Goal: Task Accomplishment & Management: Use online tool/utility

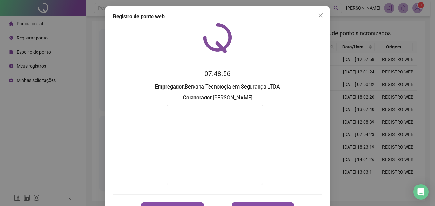
scroll to position [23, 0]
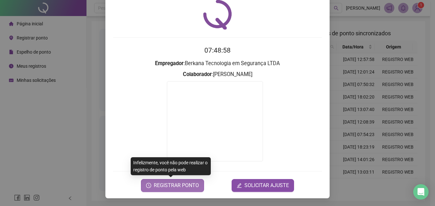
click at [189, 185] on span "REGISTRAR PONTO" at bounding box center [176, 185] width 45 height 8
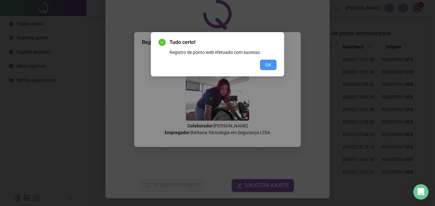
click at [273, 67] on button "OK" at bounding box center [268, 65] width 16 height 10
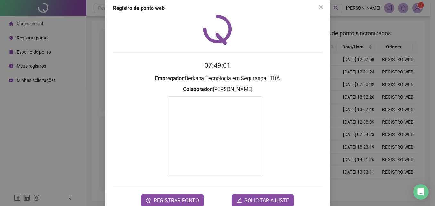
scroll to position [0, 0]
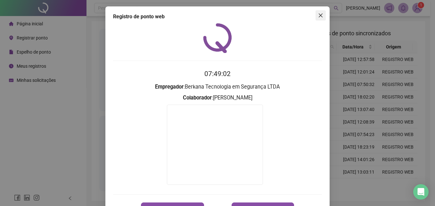
click at [320, 11] on button "Close" at bounding box center [320, 15] width 10 height 10
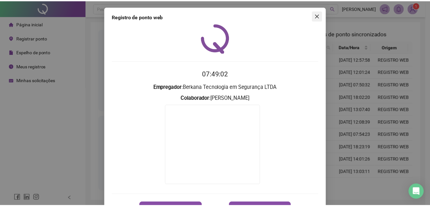
scroll to position [22, 0]
